Goal: Task Accomplishment & Management: Use online tool/utility

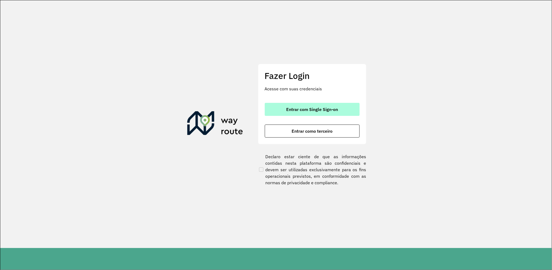
click at [319, 106] on button "Entrar com Single Sign-on" at bounding box center [312, 109] width 95 height 13
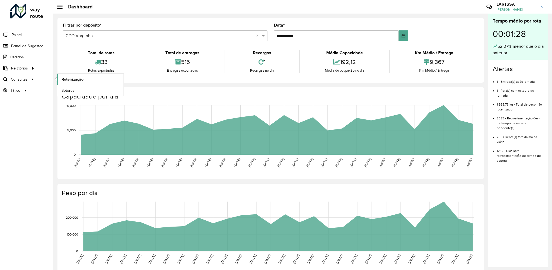
click at [64, 76] on span "Roteirização" at bounding box center [73, 79] width 22 height 6
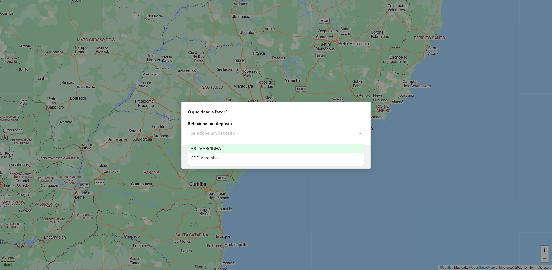
click at [236, 133] on input "text" at bounding box center [271, 133] width 160 height 7
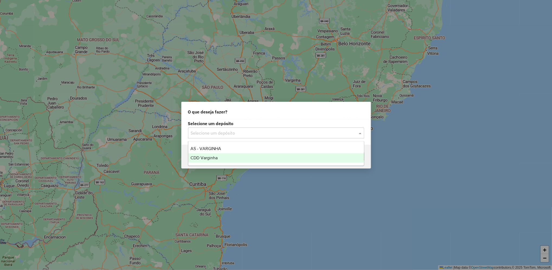
click at [225, 156] on div "CDD Varginha" at bounding box center [276, 157] width 176 height 9
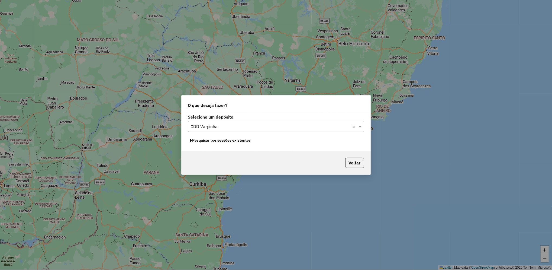
click at [247, 142] on button "Pesquisar por sessões existentes" at bounding box center [220, 140] width 65 height 8
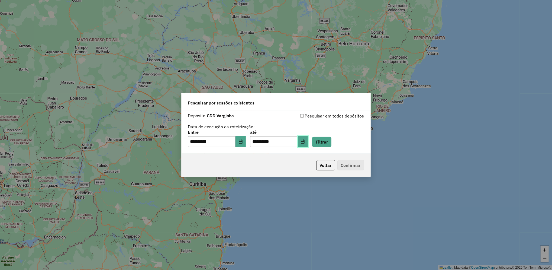
click at [308, 145] on button "Choose Date" at bounding box center [303, 141] width 10 height 11
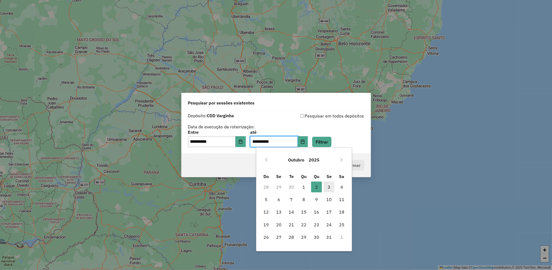
click at [329, 185] on span "3" at bounding box center [329, 186] width 11 height 11
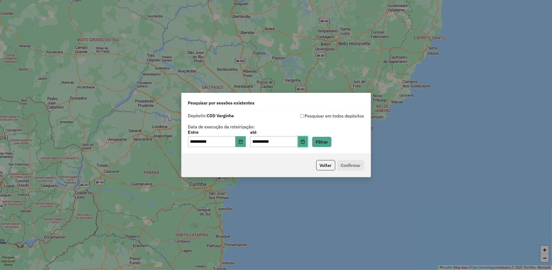
click at [308, 144] on button "Choose Date" at bounding box center [303, 141] width 10 height 11
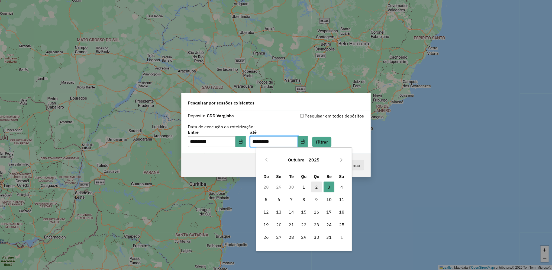
click at [317, 190] on span "2" at bounding box center [316, 186] width 11 height 11
type input "**********"
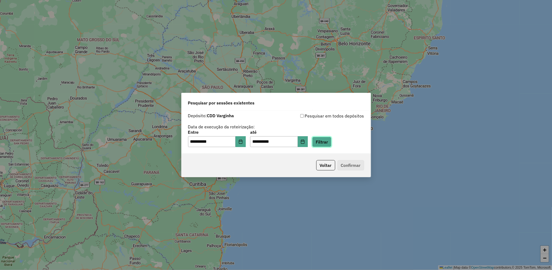
click at [332, 139] on button "Filtrar" at bounding box center [321, 142] width 19 height 10
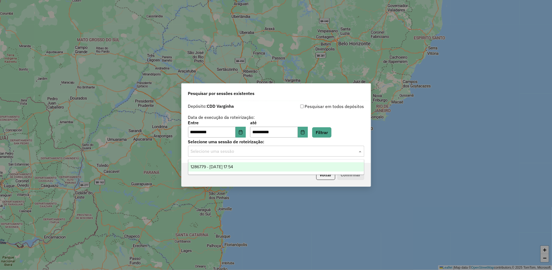
click at [280, 155] on div "Selecione uma sessão" at bounding box center [276, 151] width 176 height 11
click at [264, 170] on div "1286779 - 02/10/2025 17:54" at bounding box center [276, 166] width 176 height 9
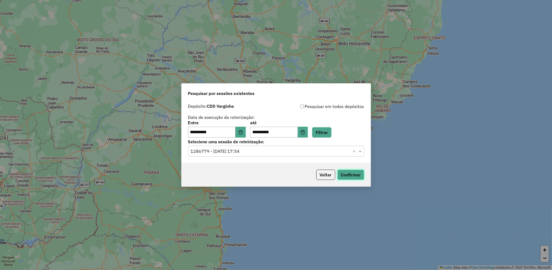
click at [354, 174] on button "Confirmar" at bounding box center [351, 175] width 27 height 10
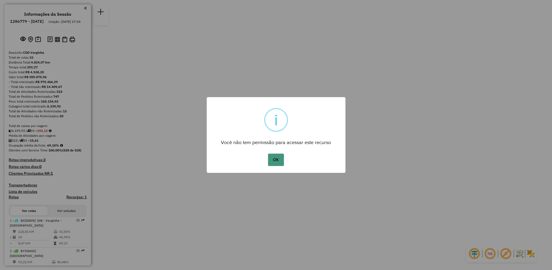
drag, startPoint x: 273, startPoint y: 168, endPoint x: 278, endPoint y: 162, distance: 8.5
click at [278, 162] on div "× i Você não tem permissão para acessar este recurso OK No Cancel" at bounding box center [276, 135] width 139 height 76
click at [278, 162] on button "OK" at bounding box center [276, 160] width 16 height 12
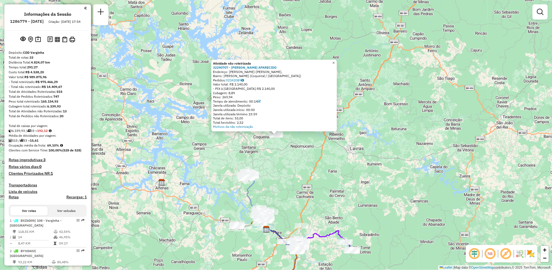
click at [337, 64] on link "×" at bounding box center [334, 63] width 7 height 7
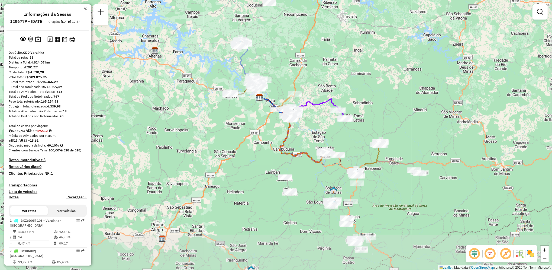
drag, startPoint x: 308, startPoint y: 176, endPoint x: 301, endPoint y: 44, distance: 132.3
click at [301, 44] on div "Janela de atendimento Grade de atendimento Capacidade Transportadoras Veículos …" at bounding box center [276, 135] width 552 height 270
